Goal: Task Accomplishment & Management: Use online tool/utility

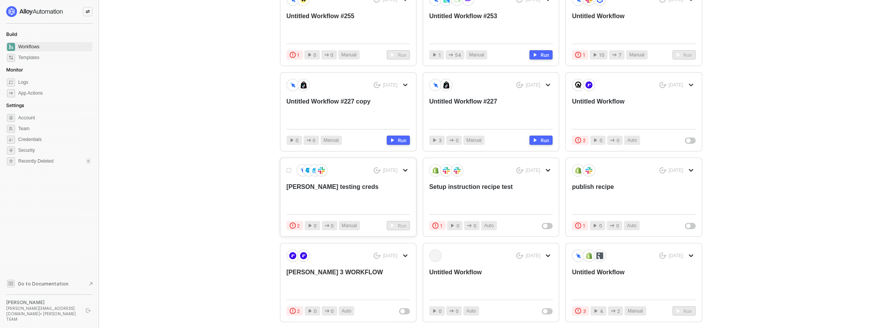
scroll to position [124, 0]
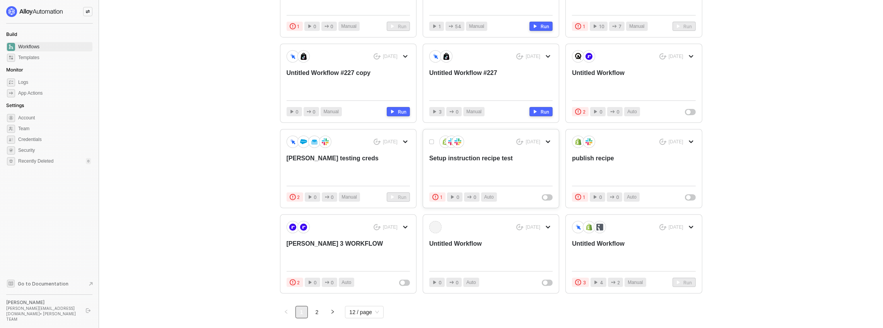
click at [457, 167] on div "Setup instruction recipe test" at bounding box center [478, 167] width 99 height 26
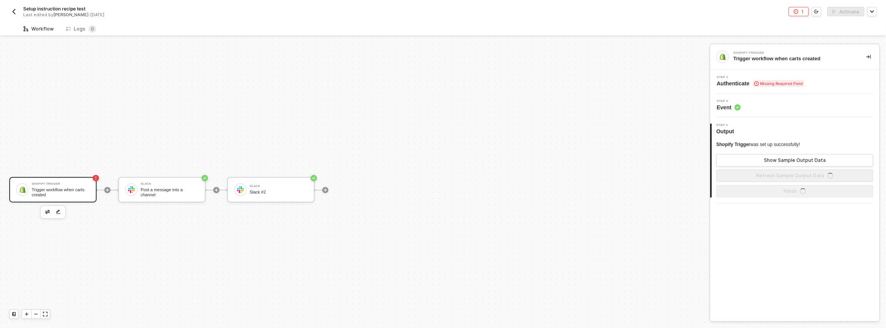
scroll to position [14, 0]
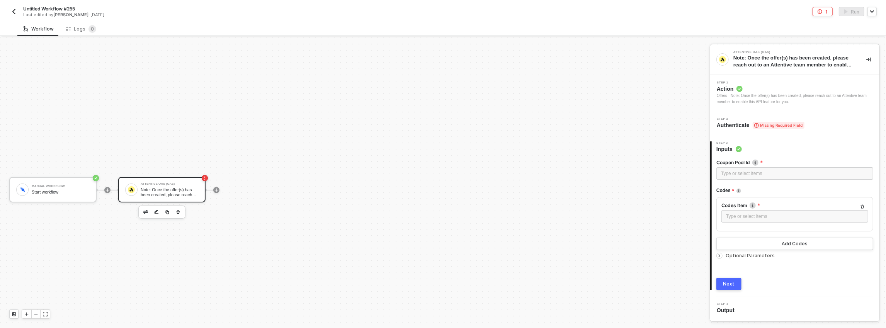
scroll to position [14, 0]
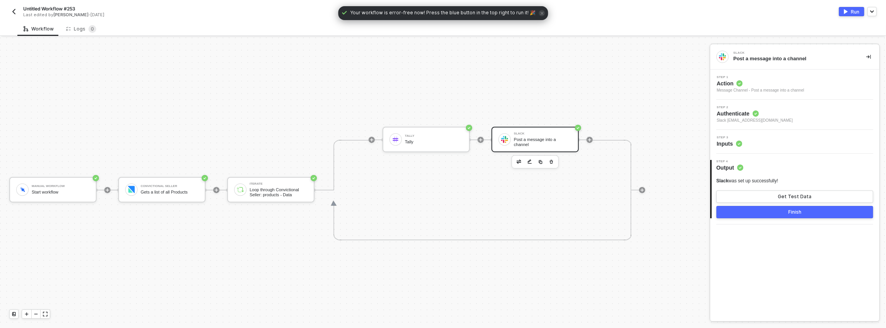
scroll to position [14, 0]
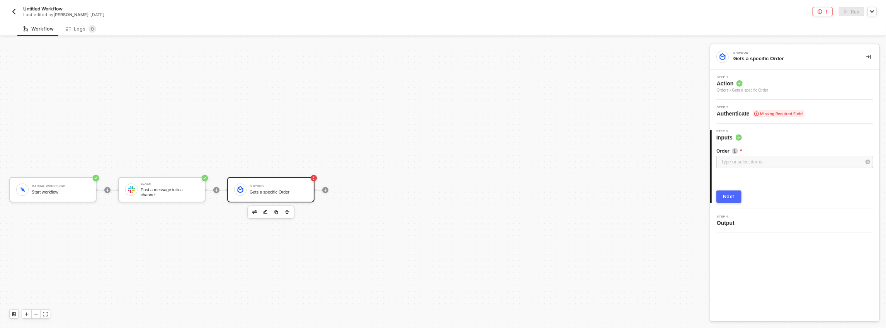
scroll to position [14, 0]
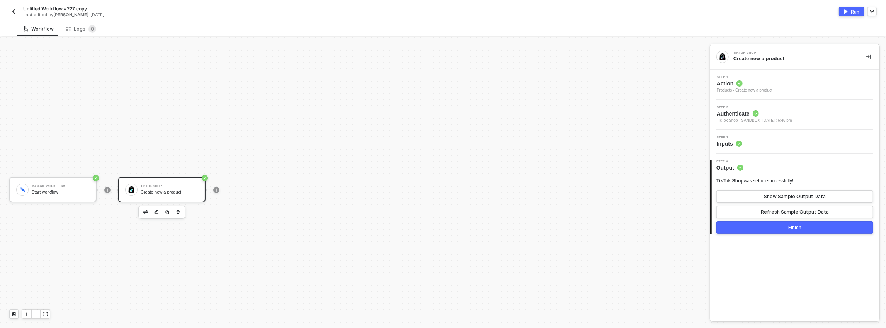
scroll to position [14, 0]
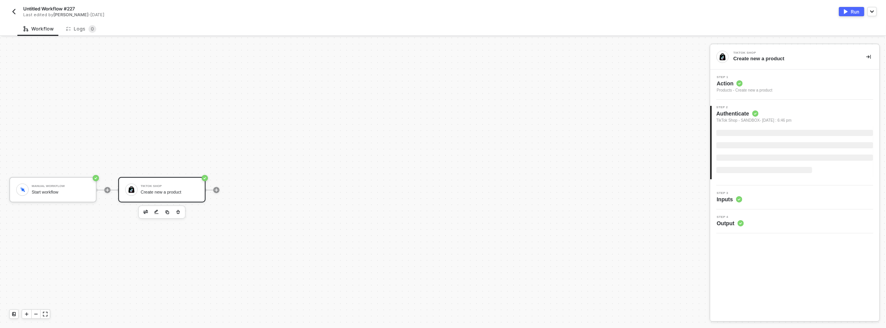
scroll to position [14, 0]
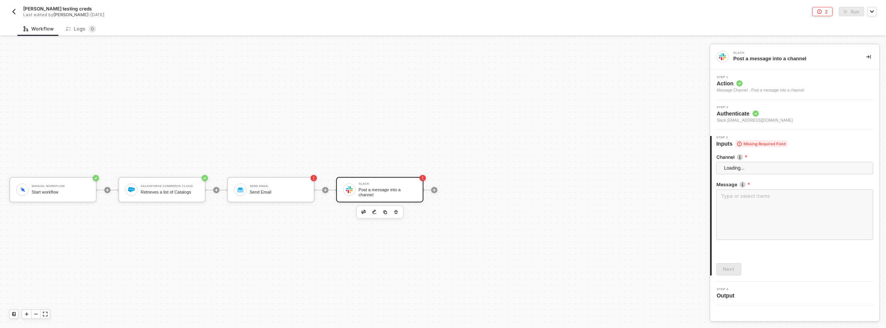
scroll to position [14, 0]
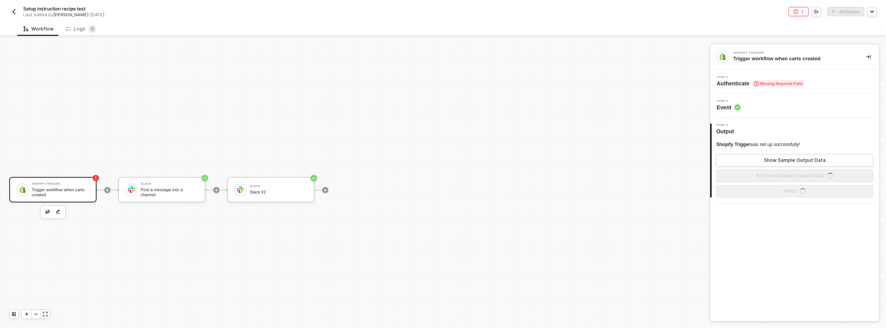
scroll to position [14, 0]
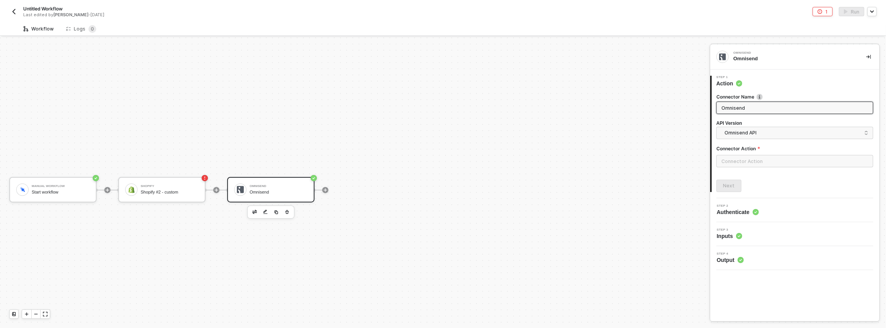
scroll to position [14, 0]
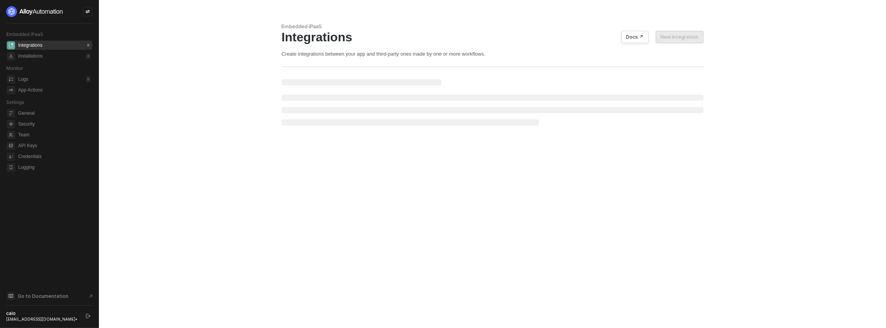
click at [87, 15] on div at bounding box center [87, 11] width 9 height 9
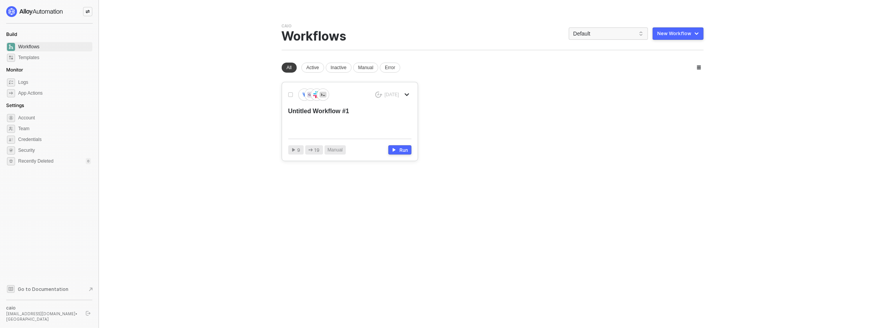
click at [355, 110] on div "Untitled Workflow #1" at bounding box center [337, 120] width 99 height 26
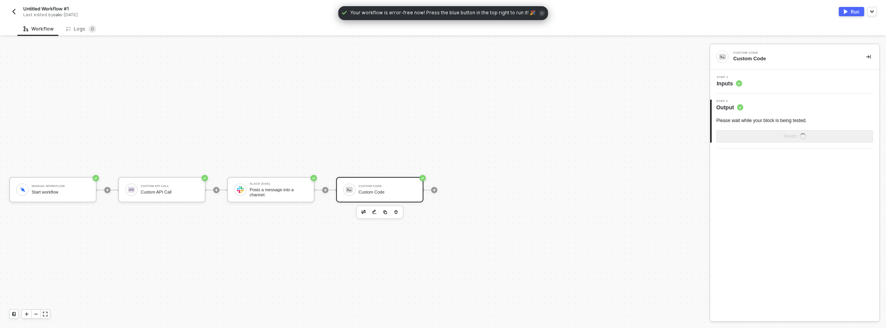
scroll to position [14, 0]
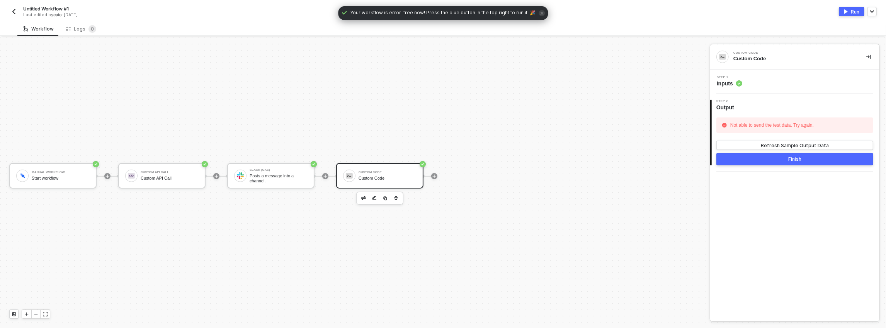
click at [399, 195] on button "button" at bounding box center [396, 198] width 9 height 9
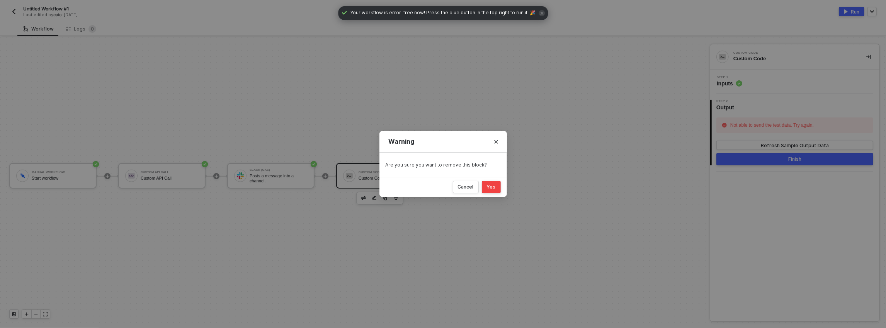
drag, startPoint x: 504, startPoint y: 184, endPoint x: 498, endPoint y: 187, distance: 6.8
click at [504, 185] on div "Cancel Yes" at bounding box center [444, 187] width 128 height 20
click at [498, 187] on button "Yes" at bounding box center [491, 187] width 19 height 12
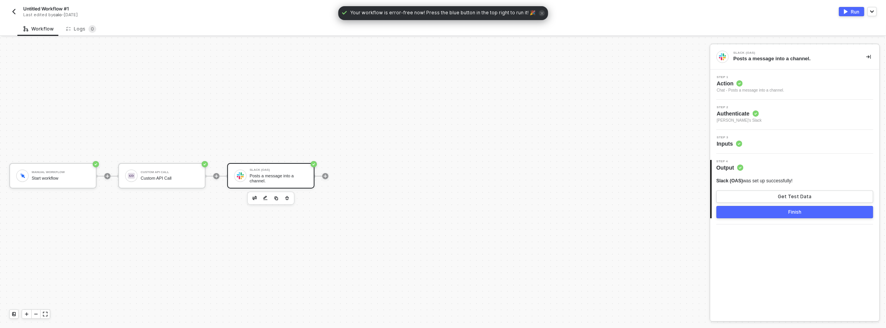
click at [288, 197] on icon "button" at bounding box center [287, 198] width 5 height 6
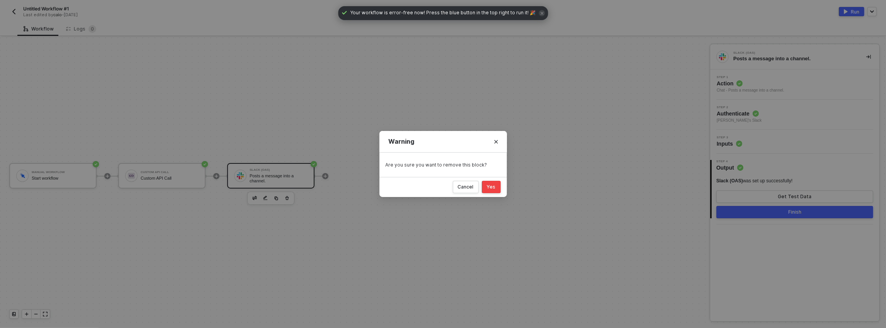
click at [487, 180] on div "Cancel Yes" at bounding box center [444, 187] width 128 height 20
click at [489, 185] on div "Yes" at bounding box center [491, 187] width 9 height 6
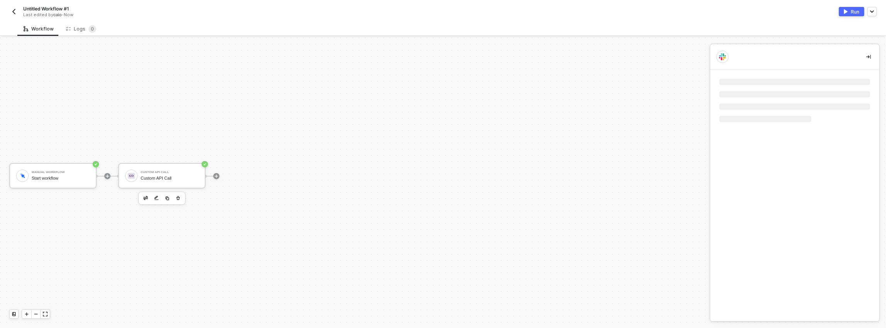
click at [183, 196] on div at bounding box center [161, 198] width 47 height 13
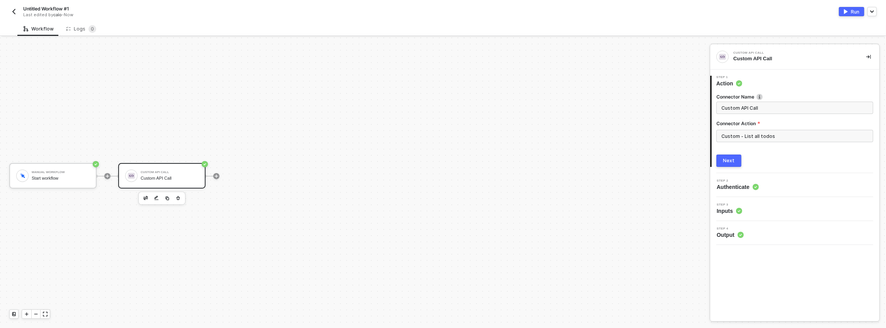
click at [180, 197] on icon "button" at bounding box center [178, 198] width 5 height 6
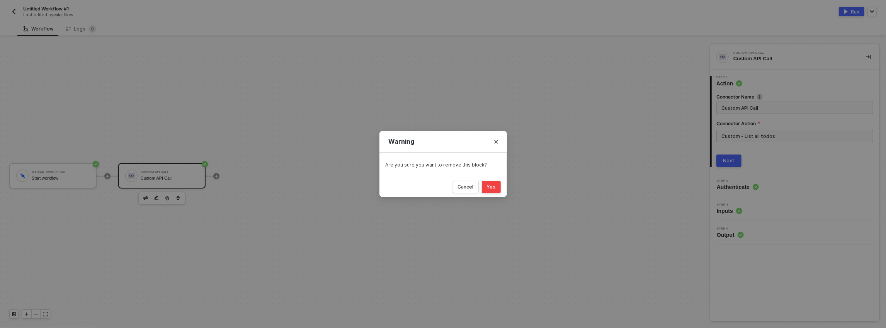
click at [487, 188] on button "Yes" at bounding box center [491, 187] width 19 height 12
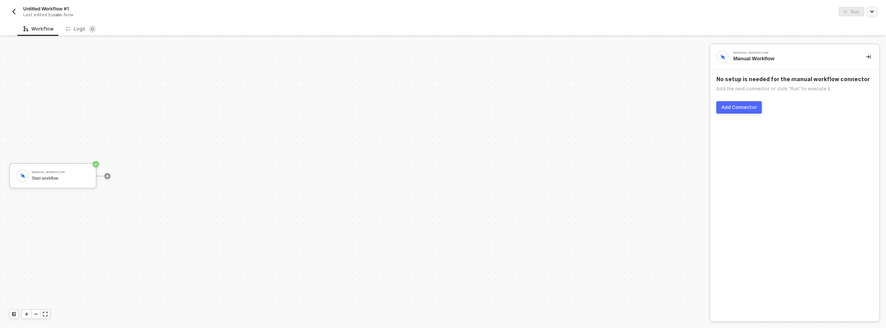
click at [753, 114] on div "No setup is needed for the manual workflow connector Add the next connector or …" at bounding box center [795, 95] width 169 height 50
click at [752, 112] on button "Add Connector" at bounding box center [740, 107] width 46 height 12
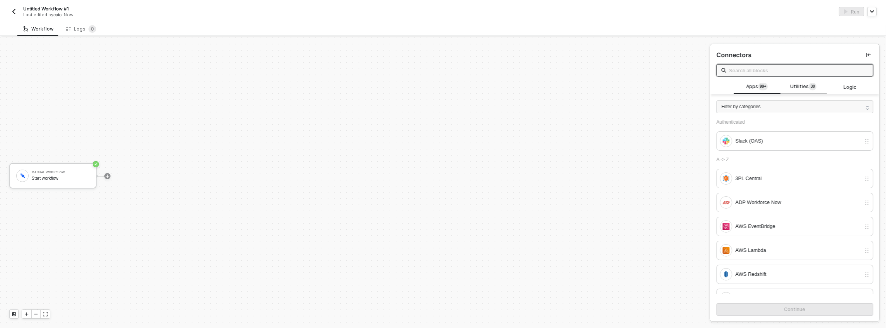
click at [799, 87] on span "Utilities 3 0" at bounding box center [804, 87] width 26 height 9
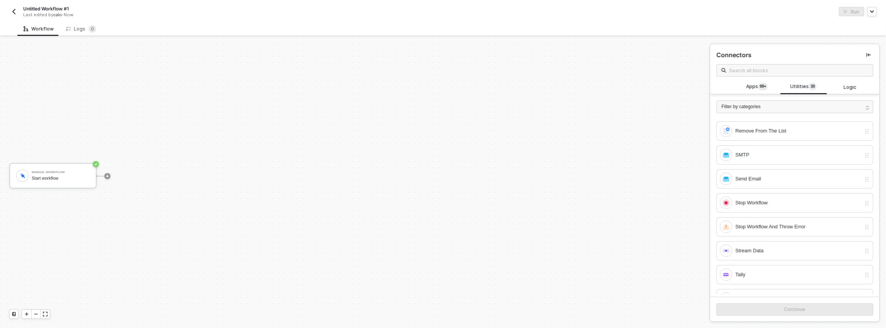
scroll to position [442, 0]
click at [756, 94] on div "Filter by categories A -> Z AES-256 Decryption AES-256 Encryption Account Varia…" at bounding box center [795, 194] width 169 height 200
click at [755, 88] on span "Apps 99+" at bounding box center [758, 87] width 22 height 9
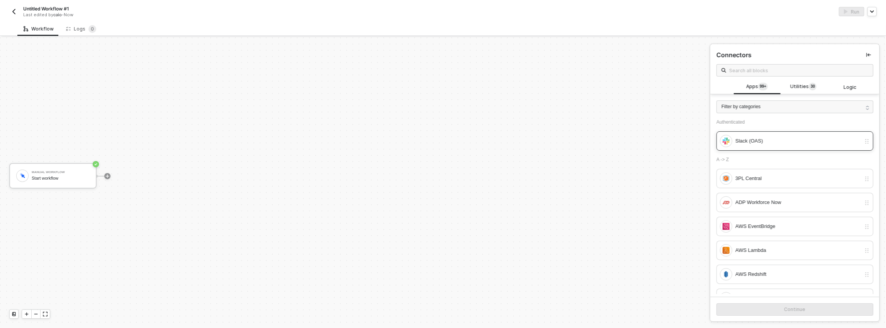
click at [783, 140] on div "Slack (OAS)" at bounding box center [799, 141] width 126 height 9
click at [767, 313] on button "Continue" at bounding box center [795, 309] width 157 height 12
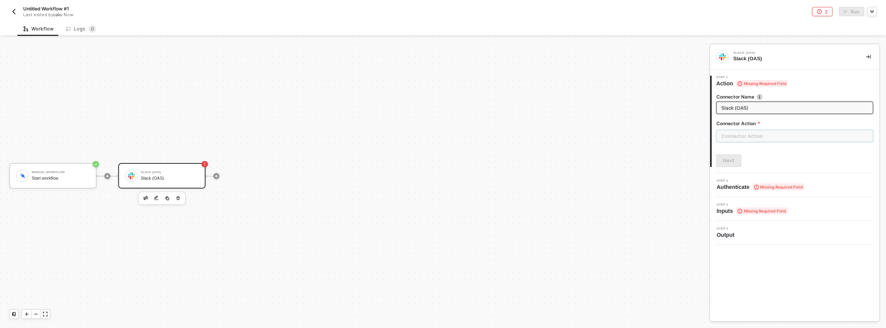
click at [741, 136] on input "text" at bounding box center [795, 136] width 157 height 12
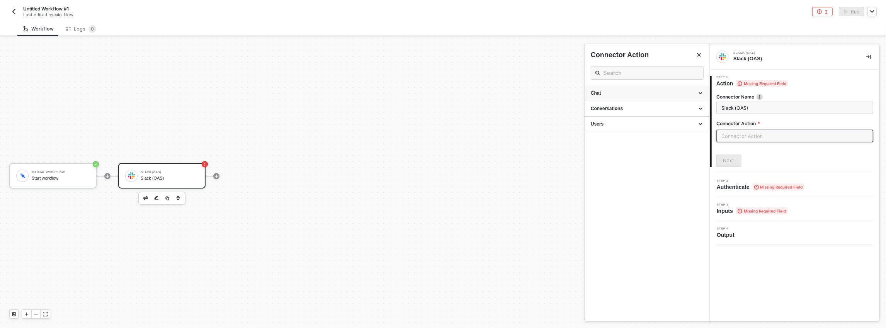
click at [649, 88] on div "Chat" at bounding box center [647, 93] width 125 height 15
click at [637, 105] on div "Post" at bounding box center [647, 108] width 113 height 7
type input "Posts a message into a channel."
type input "Chat - Post"
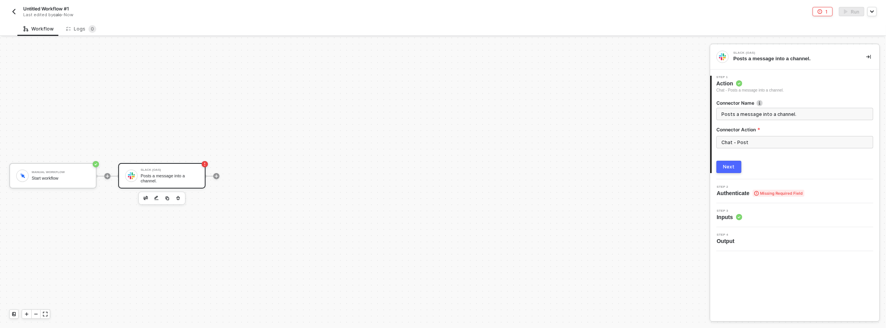
click at [728, 167] on div "Next" at bounding box center [730, 167] width 12 height 6
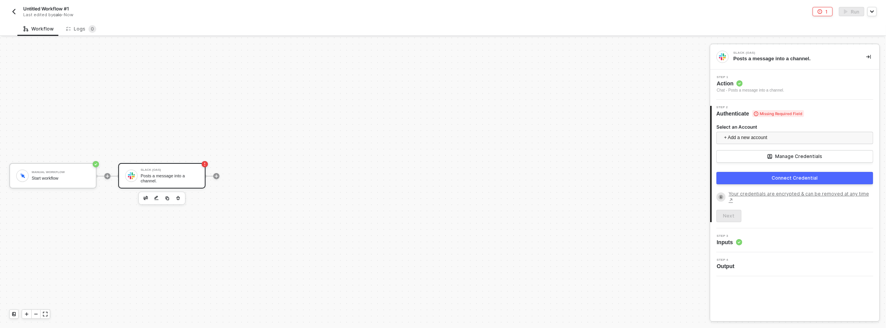
click at [740, 88] on div "Chat - Posts a message into a channel." at bounding box center [751, 90] width 68 height 6
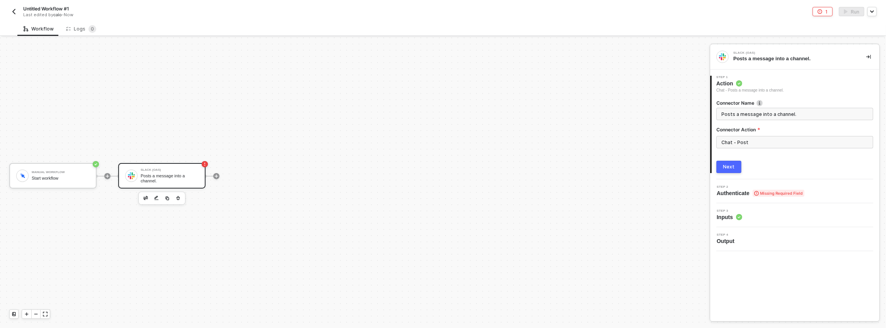
click at [735, 166] on button "Next" at bounding box center [729, 167] width 25 height 12
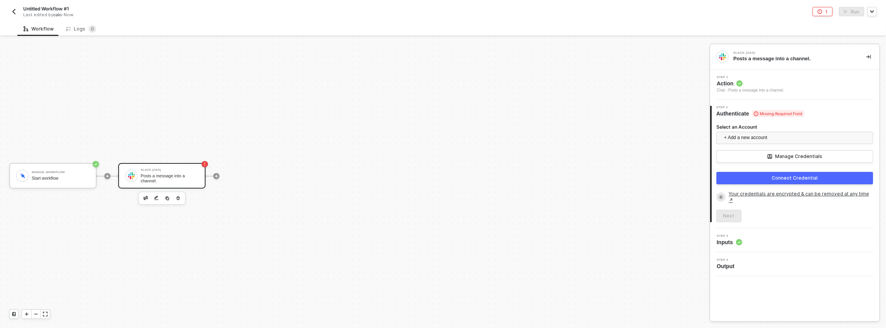
click at [735, 195] on link "Your credentials are encrypted & can be removed at any time ↗" at bounding box center [801, 197] width 145 height 13
click at [726, 239] on span "Inputs" at bounding box center [730, 243] width 26 height 8
click at [741, 239] on span "Inputs" at bounding box center [730, 243] width 26 height 8
click at [743, 139] on span "+ Add a new account" at bounding box center [796, 138] width 145 height 12
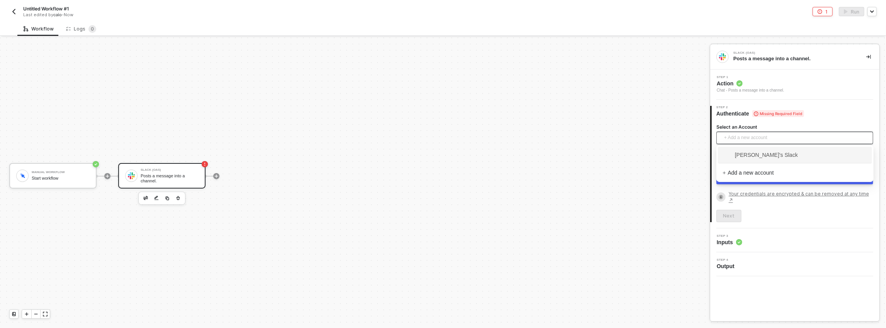
click at [742, 158] on span "caio's Slack" at bounding box center [760, 155] width 75 height 9
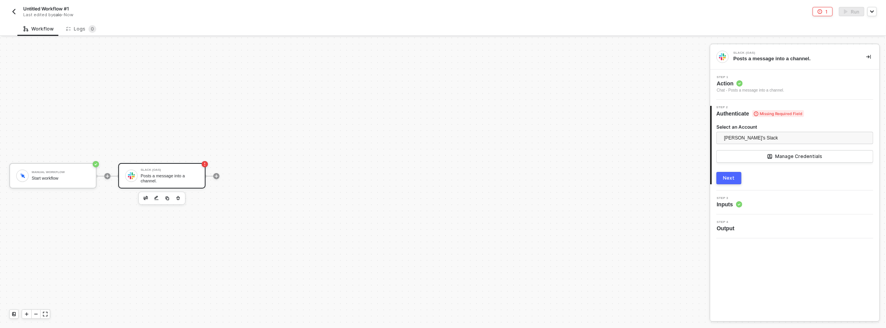
click at [738, 174] on button "Next" at bounding box center [729, 178] width 25 height 12
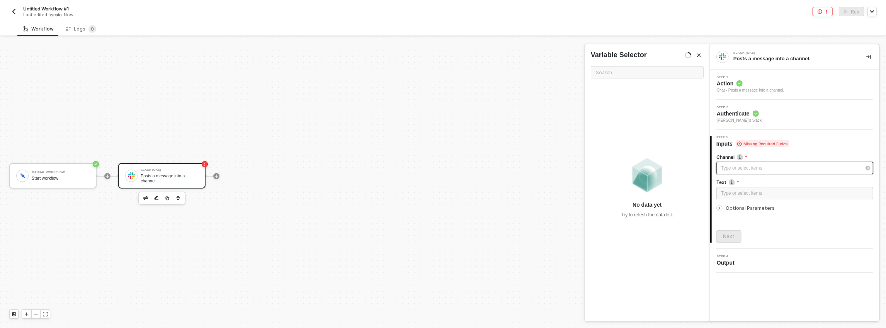
click at [738, 168] on div "Type or select items ﻿" at bounding box center [791, 168] width 140 height 7
click at [738, 188] on div "Type or select items ﻿" at bounding box center [795, 193] width 157 height 12
click at [738, 168] on div "Type or select items ﻿" at bounding box center [791, 168] width 140 height 7
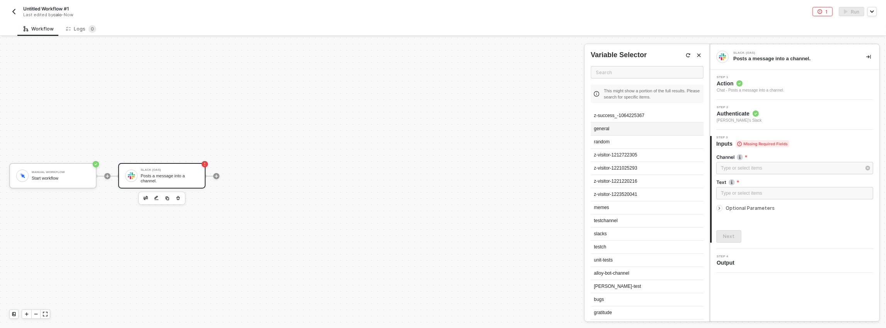
click at [608, 133] on div "general" at bounding box center [647, 129] width 113 height 13
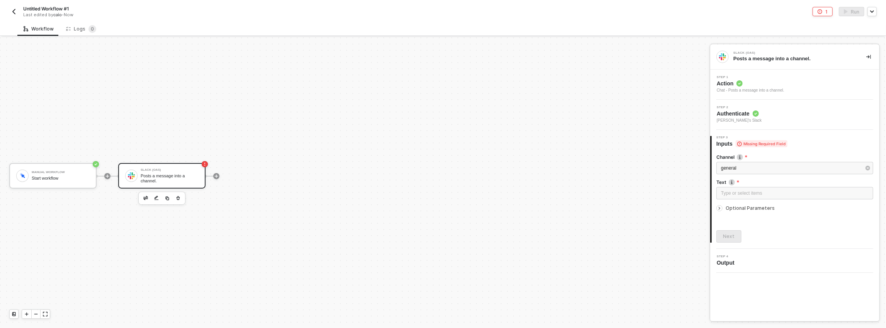
click at [528, 184] on div "Manual Workflow Start workflow Slack (OAS) Posts a message into a channel." at bounding box center [353, 176] width 706 height 305
click at [767, 194] on div "Type or select items ﻿" at bounding box center [795, 193] width 148 height 7
click at [743, 189] on div "Type or select items ﻿" at bounding box center [795, 193] width 157 height 12
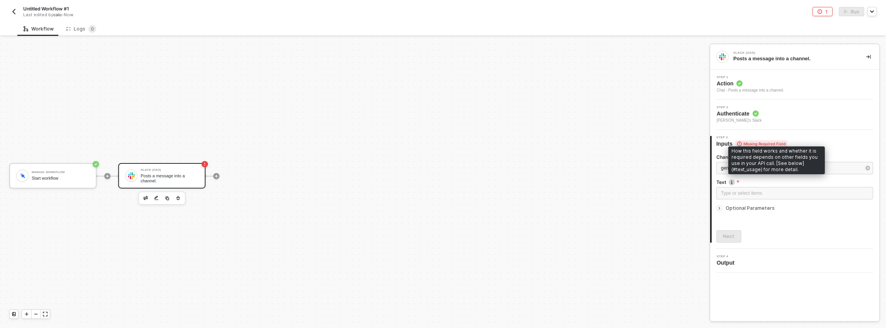
click at [744, 170] on div "How this field works and whether it is required depends on other fields you use…" at bounding box center [777, 161] width 97 height 28
click at [763, 184] on label "Text How this field works and whether it is required depends on other fields yo…" at bounding box center [795, 182] width 157 height 7
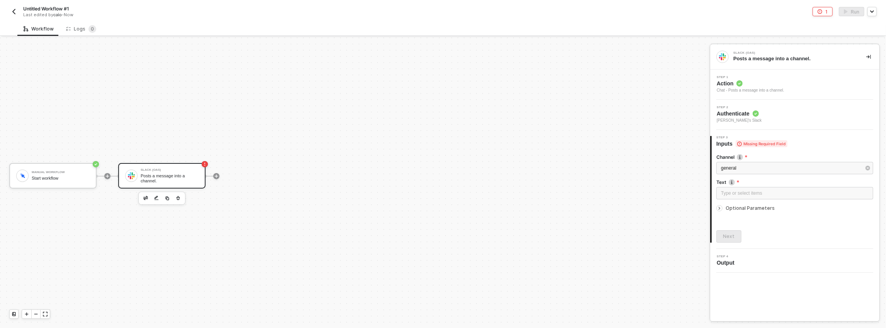
click at [738, 182] on label "Text How this field works and whether it is required depends on other fields yo…" at bounding box center [795, 182] width 157 height 7
click at [739, 192] on div "Type or select items ﻿" at bounding box center [795, 193] width 148 height 7
drag, startPoint x: 738, startPoint y: 207, endPoint x: 735, endPoint y: 196, distance: 11.0
click at [738, 207] on span "Optional Parameters" at bounding box center [750, 208] width 49 height 6
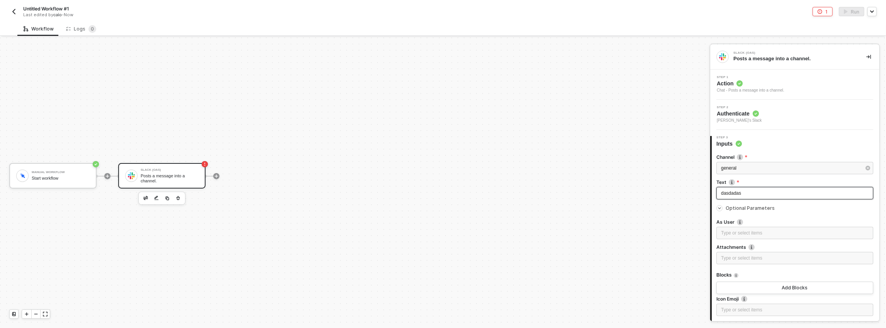
click at [733, 193] on span "dasdadas" at bounding box center [731, 193] width 20 height 5
click at [734, 203] on div at bounding box center [795, 202] width 157 height 3
click at [735, 205] on span "Optional Parameters" at bounding box center [750, 208] width 49 height 6
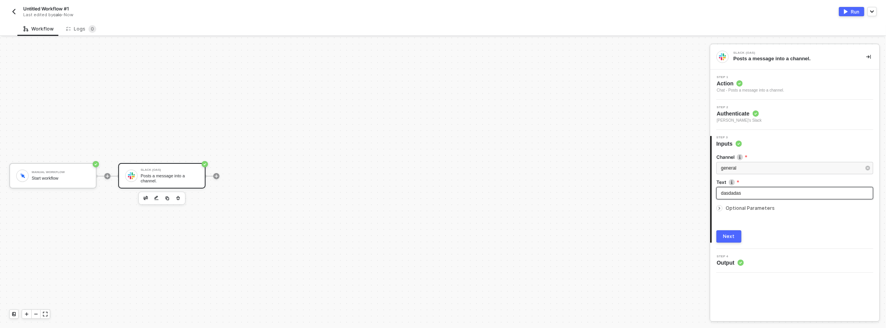
click at [733, 193] on span "dasdadas" at bounding box center [731, 193] width 20 height 5
click at [737, 233] on button "Next" at bounding box center [729, 236] width 25 height 12
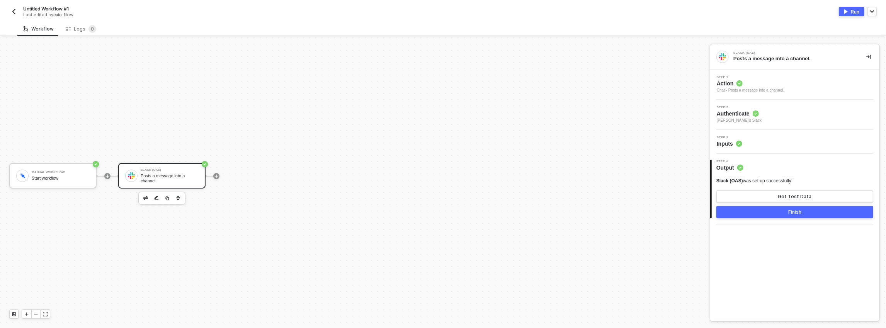
click at [170, 182] on div "Posts a message into a channel." at bounding box center [170, 179] width 58 height 10
click at [165, 181] on div "Posts a message into a channel." at bounding box center [170, 179] width 58 height 10
click at [754, 144] on div "Step 3 Inputs" at bounding box center [796, 142] width 167 height 12
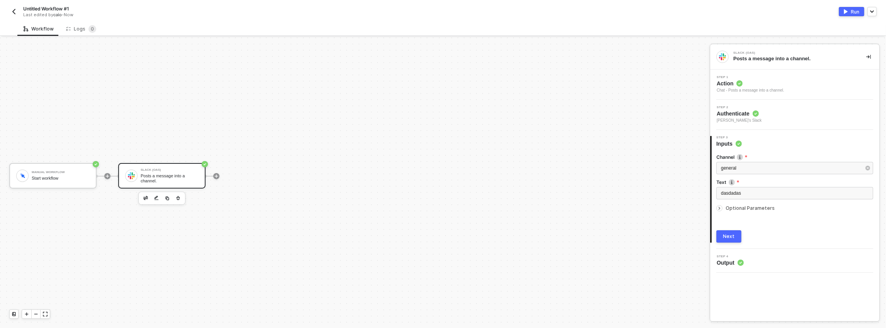
drag, startPoint x: 316, startPoint y: 146, endPoint x: 196, endPoint y: 87, distance: 134.0
click at [316, 146] on div "Manual Workflow Start workflow Slack (OAS) Posts a message into a channel." at bounding box center [353, 176] width 706 height 305
click at [74, 165] on div "Manual Workflow Start workflow" at bounding box center [52, 176] width 87 height 26
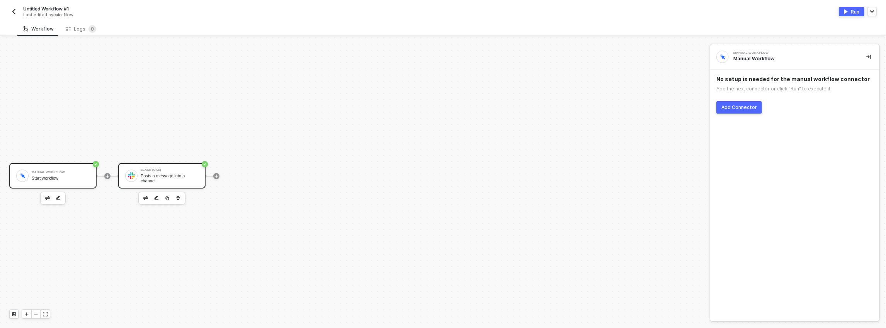
click at [186, 175] on div "Posts a message into a channel." at bounding box center [170, 179] width 58 height 10
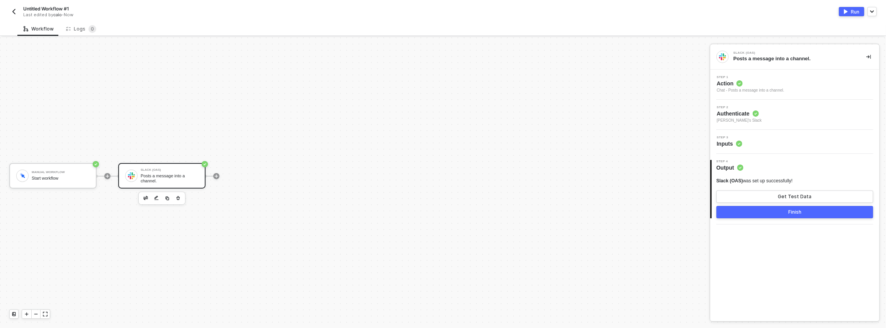
click at [743, 149] on div "Step 3 Inputs" at bounding box center [795, 142] width 169 height 24
click at [738, 144] on circle at bounding box center [739, 144] width 6 height 6
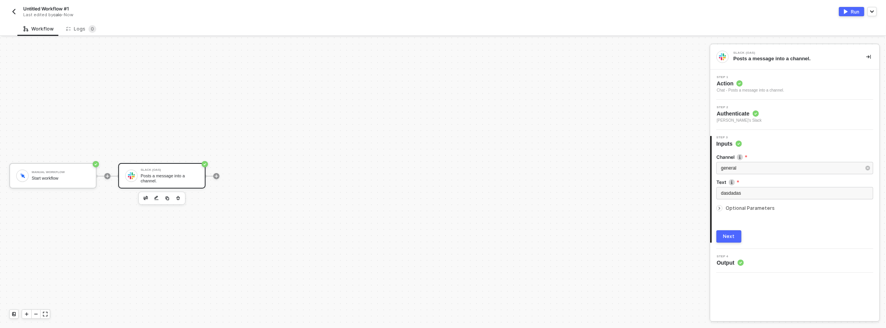
click at [220, 173] on div at bounding box center [216, 176] width 103 height 60
click at [217, 175] on icon "icon-play" at bounding box center [216, 176] width 5 height 5
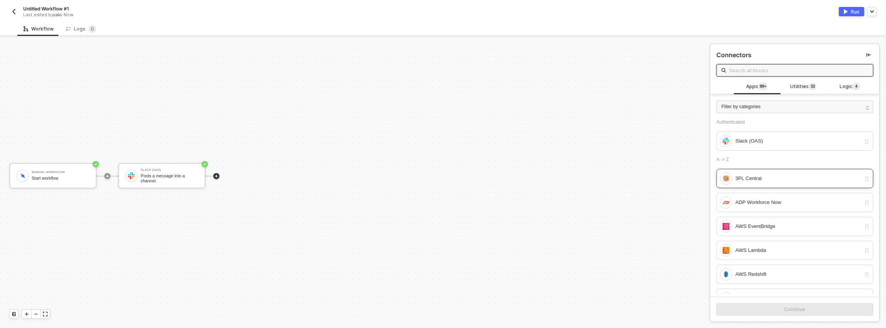
click at [749, 172] on div "3PL Central" at bounding box center [790, 178] width 141 height 12
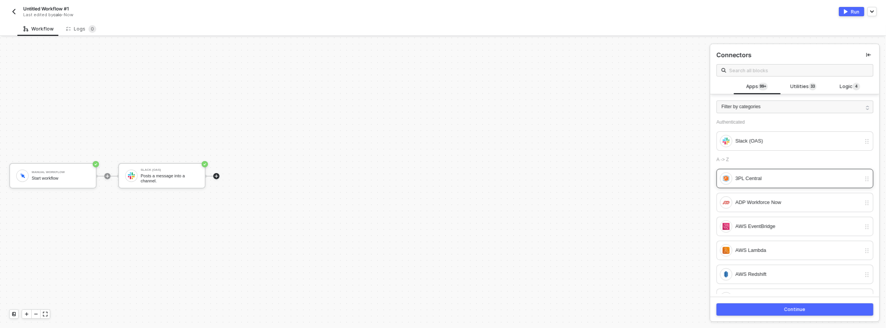
click at [749, 172] on div "3PL Central" at bounding box center [790, 178] width 141 height 12
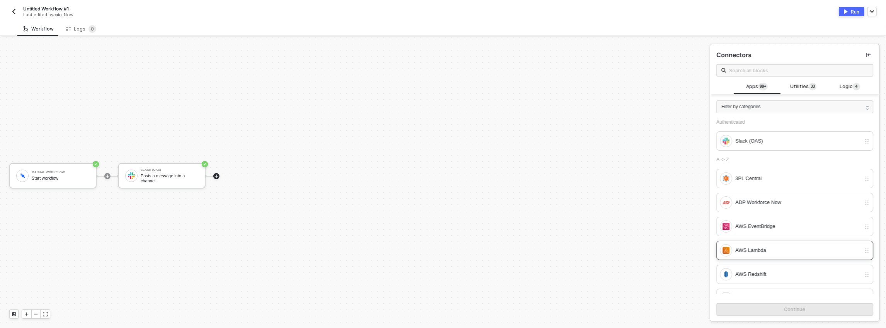
click at [758, 242] on div "AWS Lambda" at bounding box center [795, 250] width 157 height 19
click at [780, 312] on button "Continue" at bounding box center [795, 309] width 157 height 12
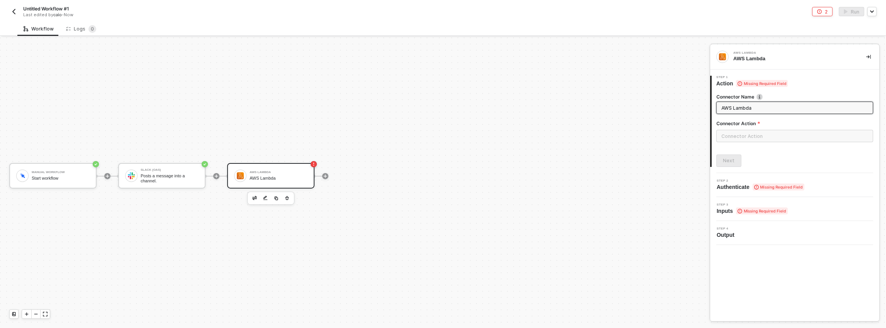
click at [743, 129] on div "Connector Action" at bounding box center [795, 125] width 157 height 10
click at [743, 133] on input "text" at bounding box center [795, 136] width 157 height 12
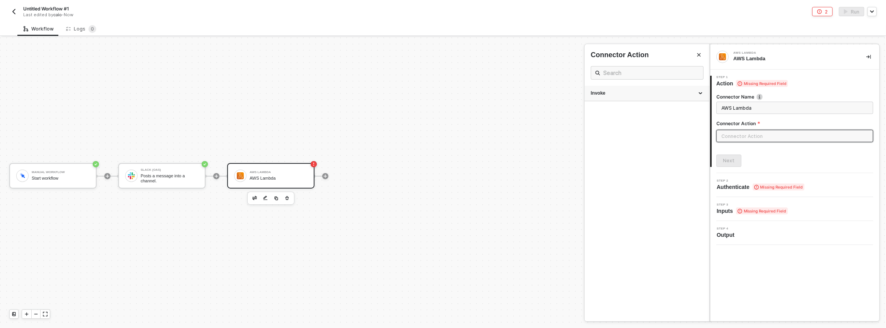
click at [619, 86] on div "Invoke" at bounding box center [647, 93] width 125 height 15
click at [618, 106] on div "Invoke a Function" at bounding box center [647, 108] width 113 height 7
type input "Invoke a function"
type input "Invoke - Invoke a Function"
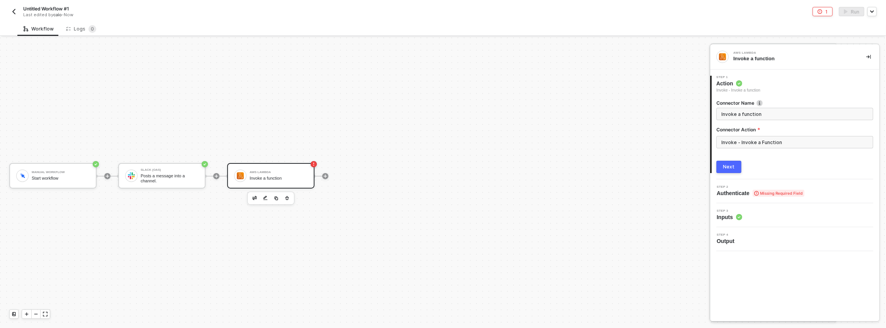
click at [733, 165] on div "Next" at bounding box center [730, 167] width 12 height 6
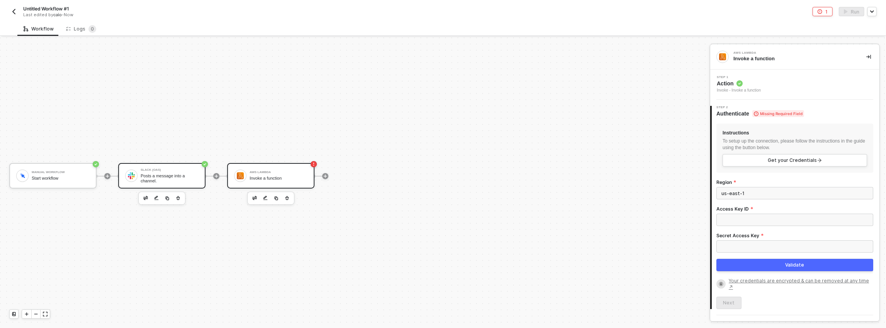
click at [175, 170] on div "Slack (OAS)" at bounding box center [170, 170] width 58 height 3
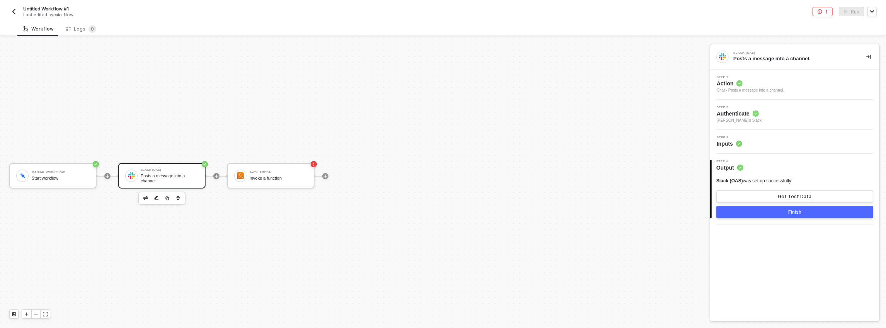
click at [740, 141] on circle at bounding box center [739, 144] width 6 height 6
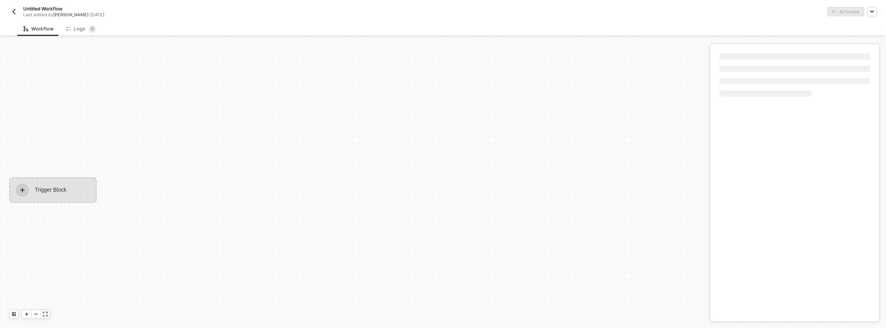
scroll to position [14, 0]
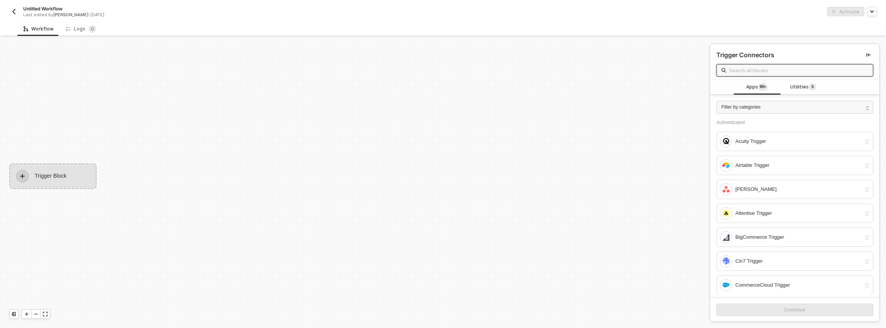
click at [68, 174] on div "Trigger Block" at bounding box center [52, 177] width 87 height 26
click at [788, 90] on div "Utilities 5" at bounding box center [804, 87] width 34 height 9
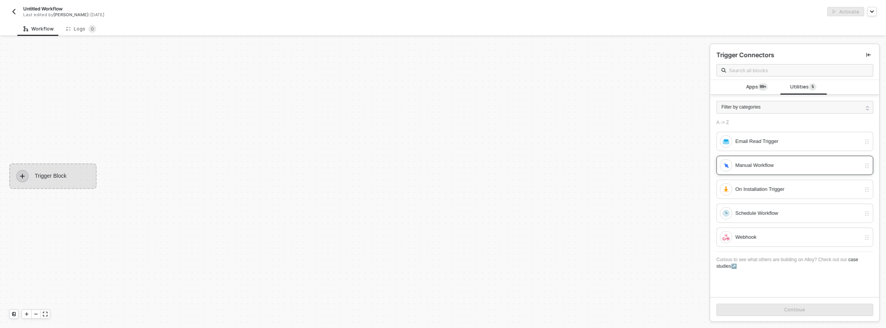
click at [750, 159] on div "Manual Workflow" at bounding box center [790, 165] width 141 height 12
click at [753, 305] on button "Continue" at bounding box center [795, 310] width 157 height 12
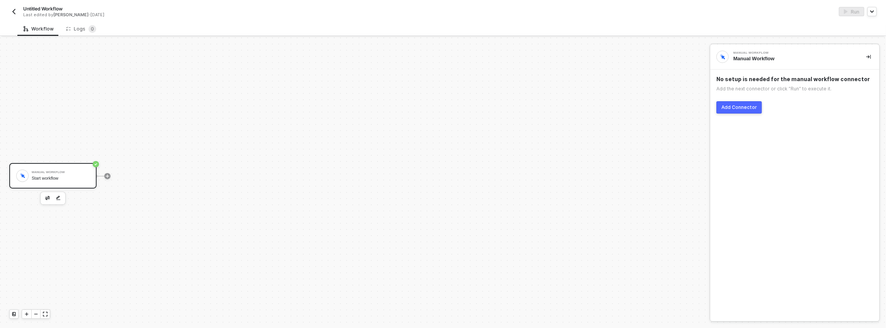
click at [109, 179] on div at bounding box center [107, 176] width 103 height 60
click at [109, 177] on icon "icon-play" at bounding box center [107, 176] width 5 height 5
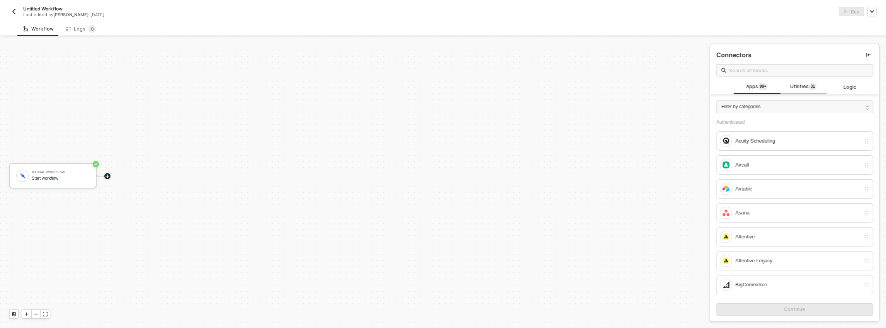
drag, startPoint x: 777, startPoint y: 95, endPoint x: 784, endPoint y: 90, distance: 8.3
click at [778, 95] on div "Filter by categories Authenticated Acuity Scheduling Aircall Airtable Asana Att…" at bounding box center [795, 194] width 169 height 200
click at [784, 90] on div "Utilities 3 1" at bounding box center [804, 87] width 46 height 15
click at [764, 76] on span at bounding box center [795, 70] width 157 height 12
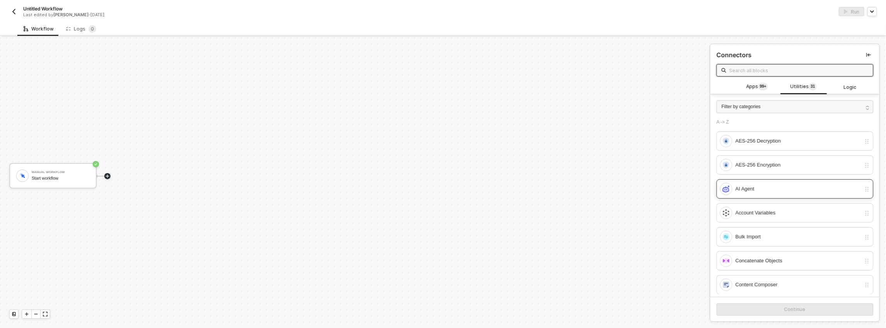
click at [758, 193] on div "AI Agent" at bounding box center [790, 189] width 141 height 12
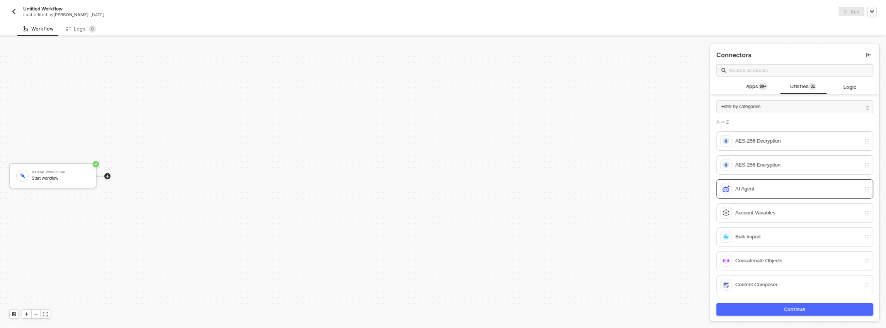
click at [751, 312] on button "Continue" at bounding box center [795, 309] width 157 height 12
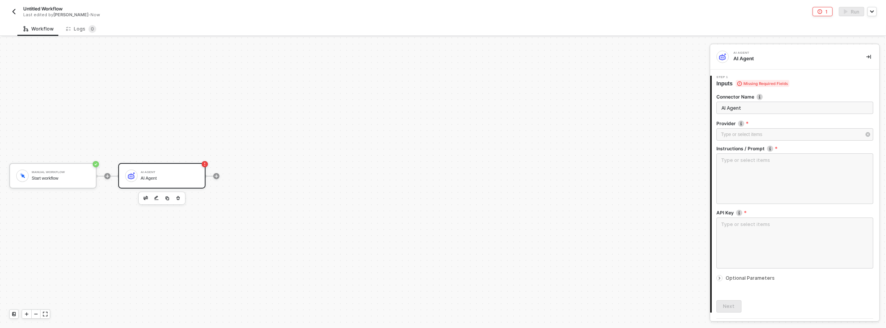
scroll to position [1, 0]
click at [738, 142] on div at bounding box center [795, 142] width 157 height 3
click at [737, 136] on div "Type or select items ﻿" at bounding box center [791, 133] width 140 height 7
click at [609, 93] on div "Anthropic" at bounding box center [647, 91] width 113 height 13
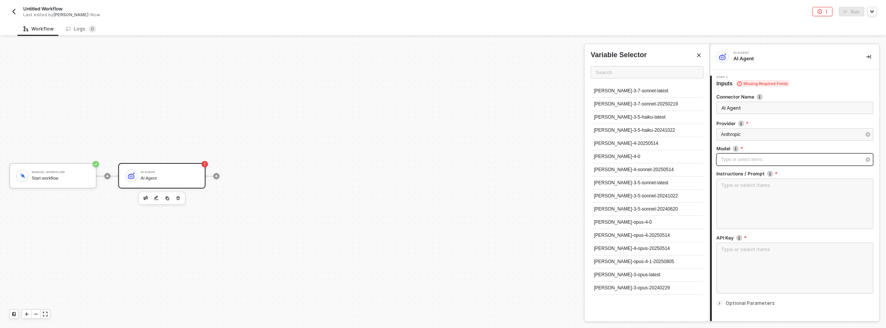
click at [752, 153] on div "Type or select items ﻿" at bounding box center [795, 159] width 157 height 12
click at [748, 146] on label "Model" at bounding box center [795, 148] width 157 height 7
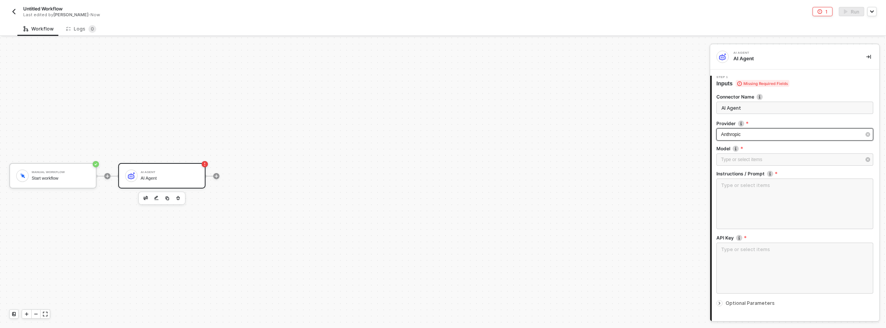
click at [747, 133] on div "Anthropic" at bounding box center [791, 134] width 140 height 7
click at [638, 106] on div "Deepseek" at bounding box center [647, 104] width 113 height 13
click at [780, 157] on div "Type or select items ﻿" at bounding box center [791, 159] width 140 height 7
click at [628, 92] on div "deepseek-chat" at bounding box center [647, 91] width 113 height 13
click at [744, 181] on textarea at bounding box center [795, 204] width 157 height 51
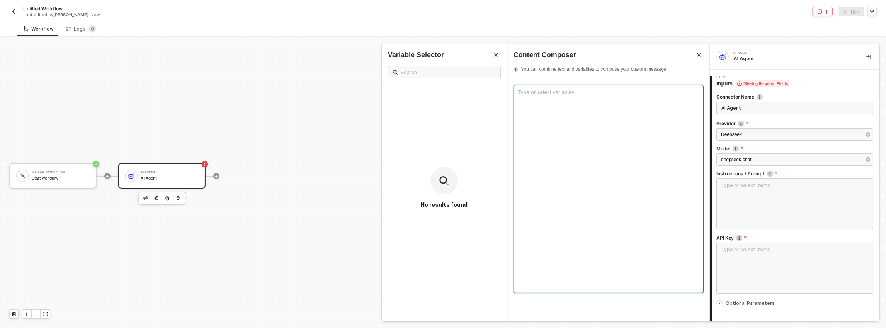
click at [617, 137] on div "Type or select variables ﻿" at bounding box center [609, 189] width 190 height 208
click at [748, 192] on textarea at bounding box center [795, 204] width 157 height 51
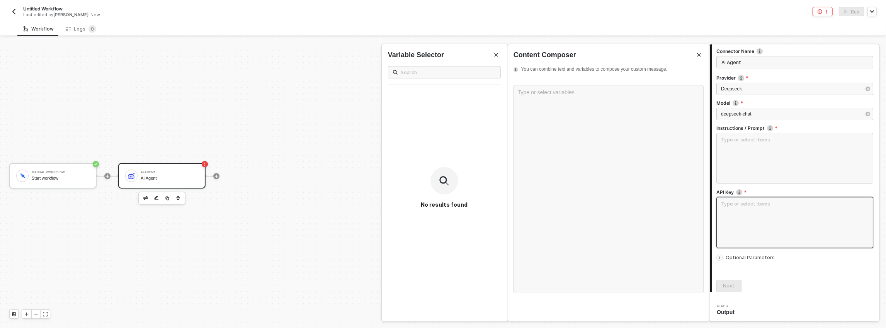
scroll to position [31, 0]
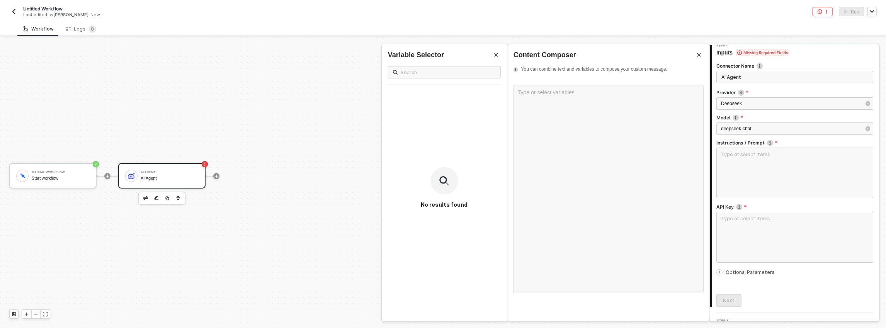
click at [738, 270] on span "Optional Parameters" at bounding box center [750, 272] width 49 height 6
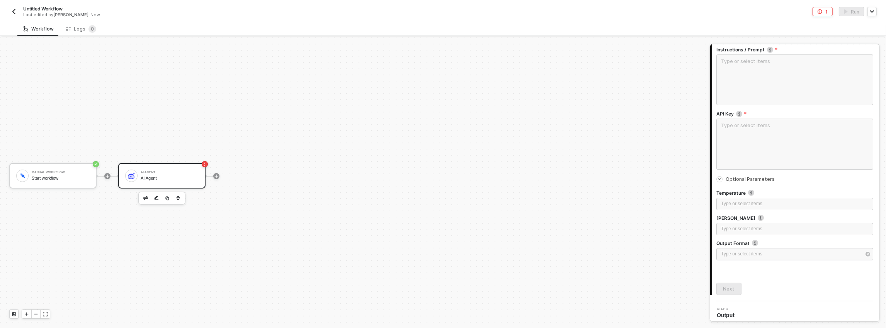
scroll to position [128, 0]
click at [737, 253] on div "Type or select items ﻿" at bounding box center [791, 250] width 140 height 7
click at [622, 88] on div "Text" at bounding box center [647, 91] width 113 height 13
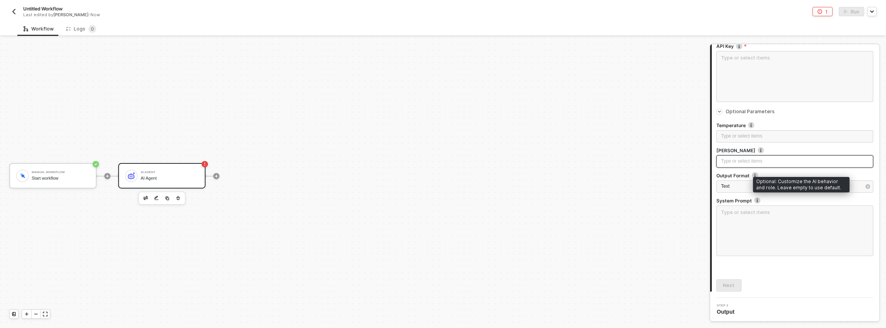
click at [741, 165] on div "Type or select items ﻿" at bounding box center [795, 161] width 157 height 12
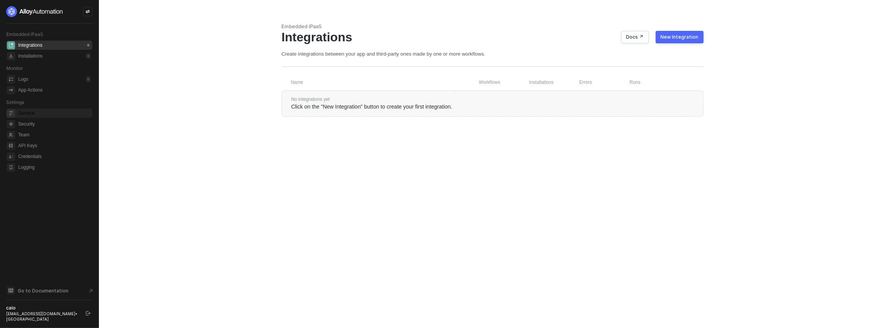
click at [34, 113] on span "General" at bounding box center [54, 113] width 73 height 9
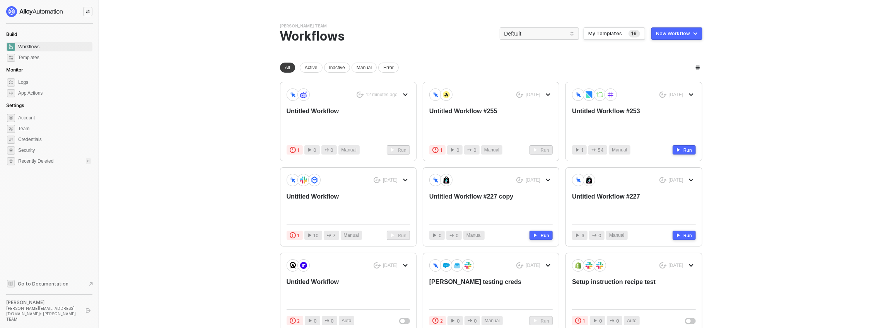
click at [209, 37] on main "You need to expand your browser window or switch to a computer with a bigger sc…" at bounding box center [441, 242] width 883 height 484
click at [316, 114] on div "Untitled Workflow" at bounding box center [335, 120] width 99 height 26
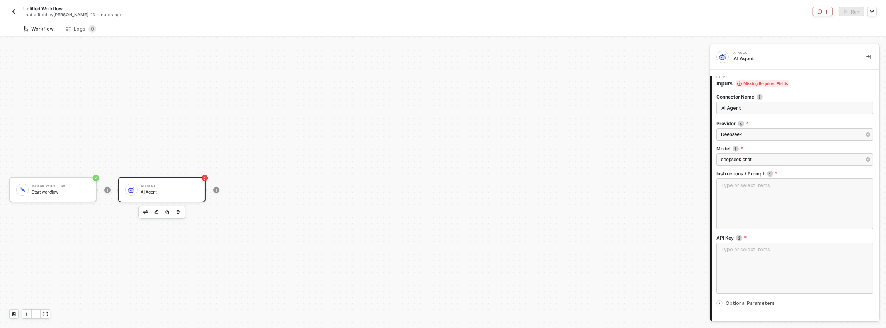
scroll to position [14, 0]
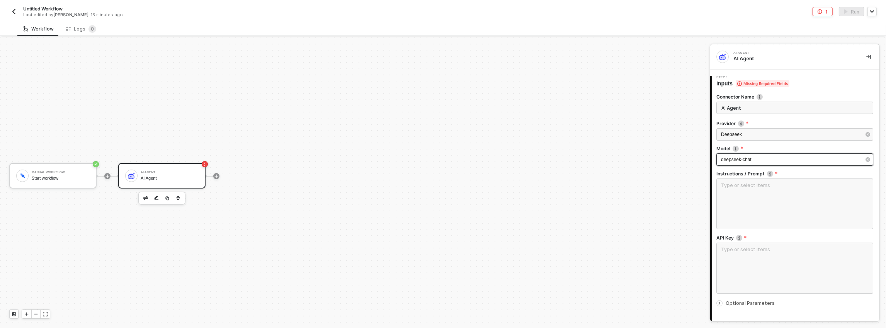
click at [750, 156] on div "deepseek-chat" at bounding box center [791, 159] width 140 height 7
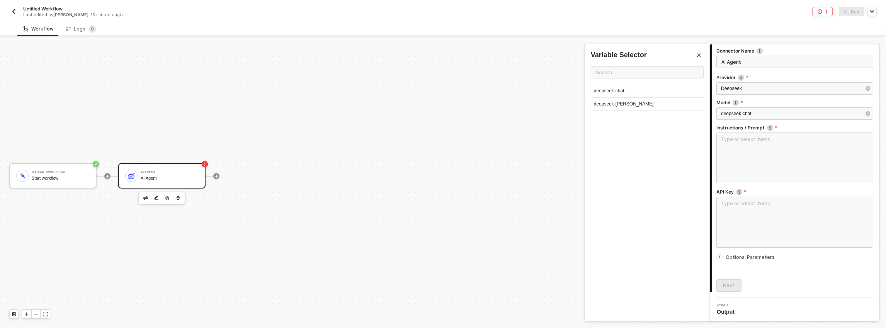
click at [739, 256] on span "Optional Parameters" at bounding box center [750, 257] width 49 height 6
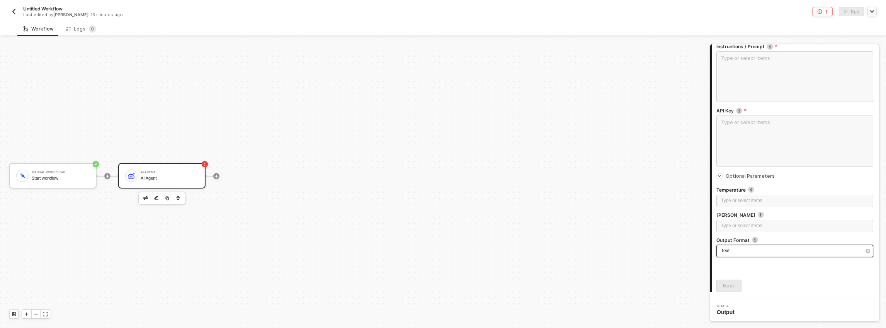
scroll to position [128, 0]
click at [737, 253] on div "Text" at bounding box center [791, 250] width 140 height 7
click at [640, 104] on div "JSON" at bounding box center [647, 104] width 113 height 13
click at [741, 252] on div "JSON" at bounding box center [791, 250] width 140 height 7
click at [618, 96] on div "Text" at bounding box center [647, 91] width 113 height 13
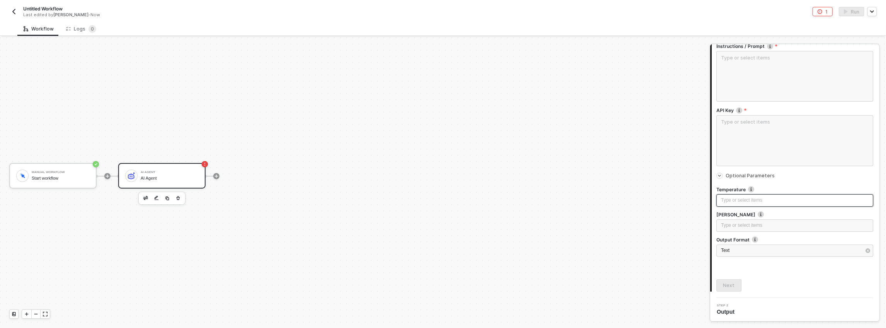
click at [722, 198] on div "Type or select items ﻿" at bounding box center [795, 200] width 148 height 7
click at [727, 194] on div "Temperature" at bounding box center [795, 190] width 157 height 8
click at [774, 183] on div "Temperature Controls randomness: 0 = deterministic, 2 = very random. Defaults t…" at bounding box center [795, 221] width 157 height 82
click at [746, 226] on div "Type or select items ﻿" at bounding box center [795, 225] width 148 height 7
click at [743, 226] on div "Type or select items ﻿" at bounding box center [795, 225] width 148 height 7
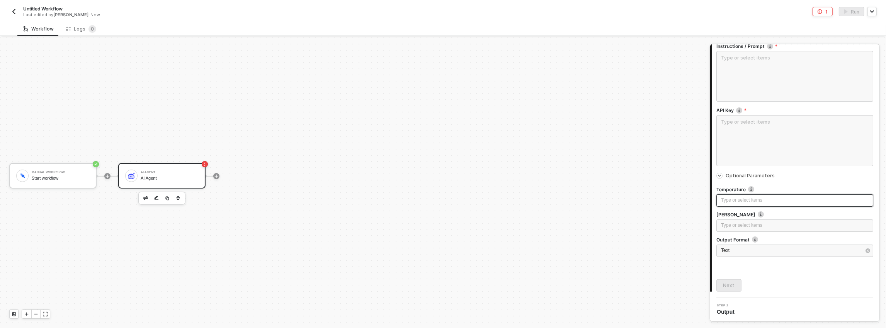
click at [738, 200] on div "Type or select items ﻿" at bounding box center [795, 200] width 148 height 7
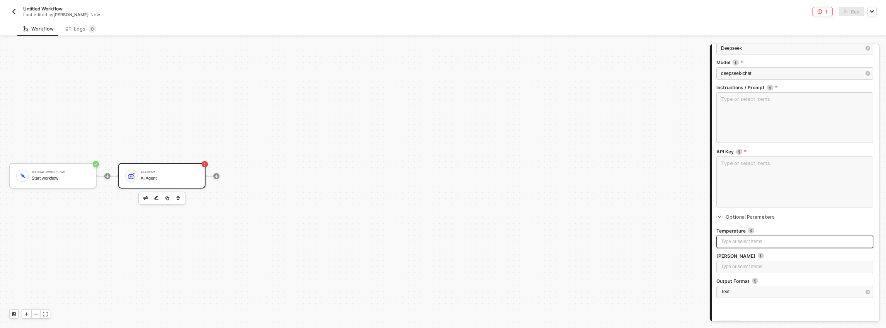
scroll to position [0, 0]
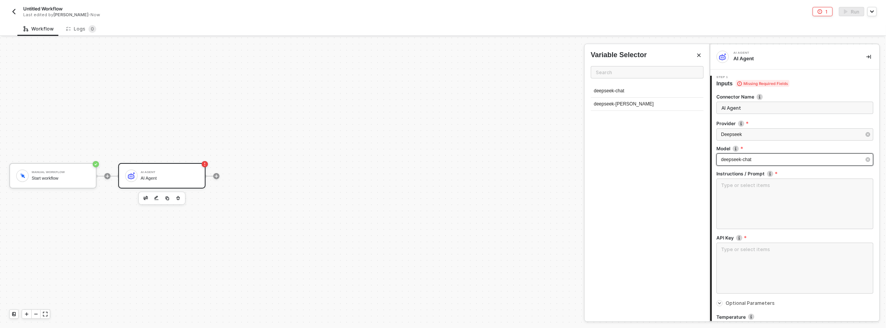
click at [763, 162] on div "deepseek-chat" at bounding box center [791, 159] width 140 height 7
click at [759, 162] on div "deepseek-chat" at bounding box center [791, 159] width 140 height 7
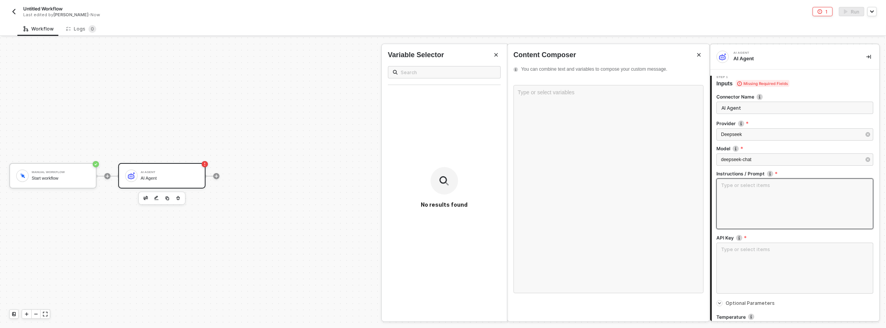
click at [750, 181] on textarea at bounding box center [795, 204] width 157 height 51
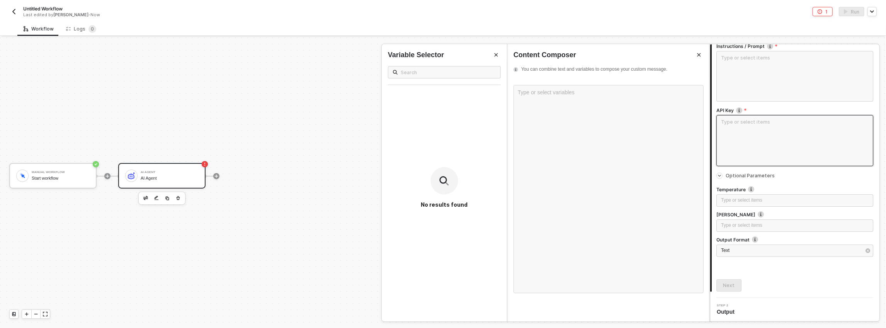
click at [753, 157] on textarea at bounding box center [795, 140] width 157 height 51
click at [746, 198] on div "Type or select items ﻿" at bounding box center [795, 200] width 148 height 7
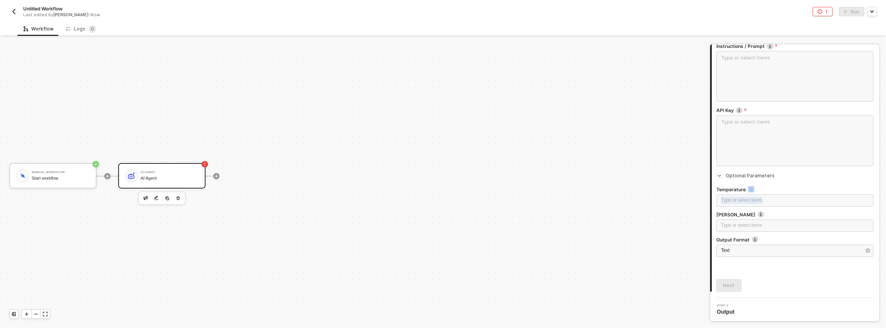
click at [738, 208] on div "Type or select items ﻿" at bounding box center [795, 202] width 157 height 17
click at [740, 201] on div "Type or select items ﻿" at bounding box center [795, 200] width 148 height 7
click at [730, 219] on div "Max Tokens Maximum number of tokens to generate. Defaults to 500." at bounding box center [795, 215] width 157 height 8
click at [732, 224] on div "Type or select items ﻿" at bounding box center [795, 225] width 148 height 7
click at [738, 198] on div "Type or select items ﻿" at bounding box center [795, 200] width 148 height 7
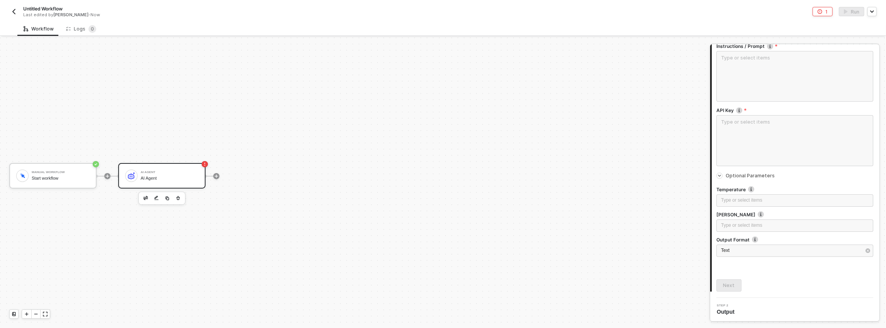
click at [200, 176] on div "AI Agent AI Agent" at bounding box center [161, 176] width 87 height 26
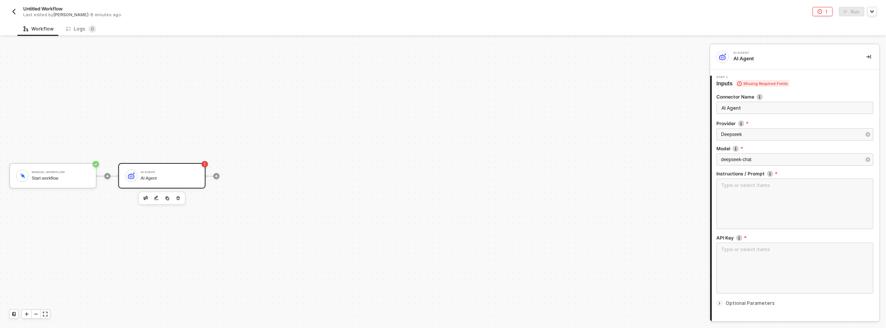
click at [307, 95] on div "Manual Workflow Start workflow AI Agent AI Agent" at bounding box center [353, 176] width 706 height 305
click at [189, 169] on div "AI Agent AI Agent" at bounding box center [170, 176] width 58 height 15
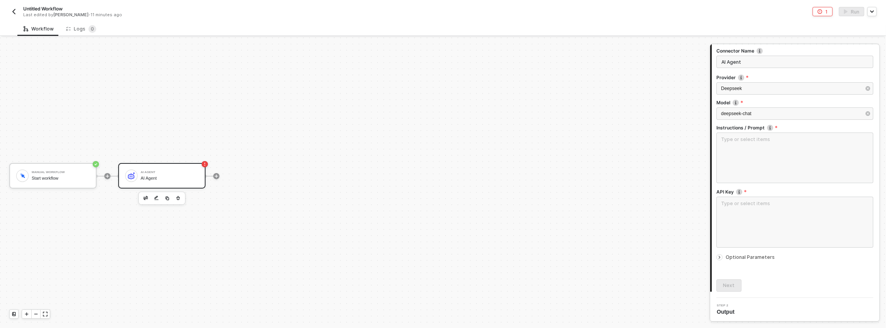
click at [726, 255] on span "Optional Parameters" at bounding box center [750, 257] width 49 height 6
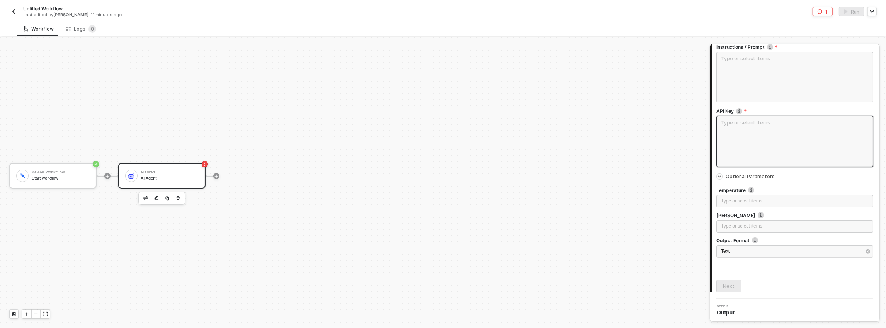
scroll to position [128, 0]
